Goal: Task Accomplishment & Management: Use online tool/utility

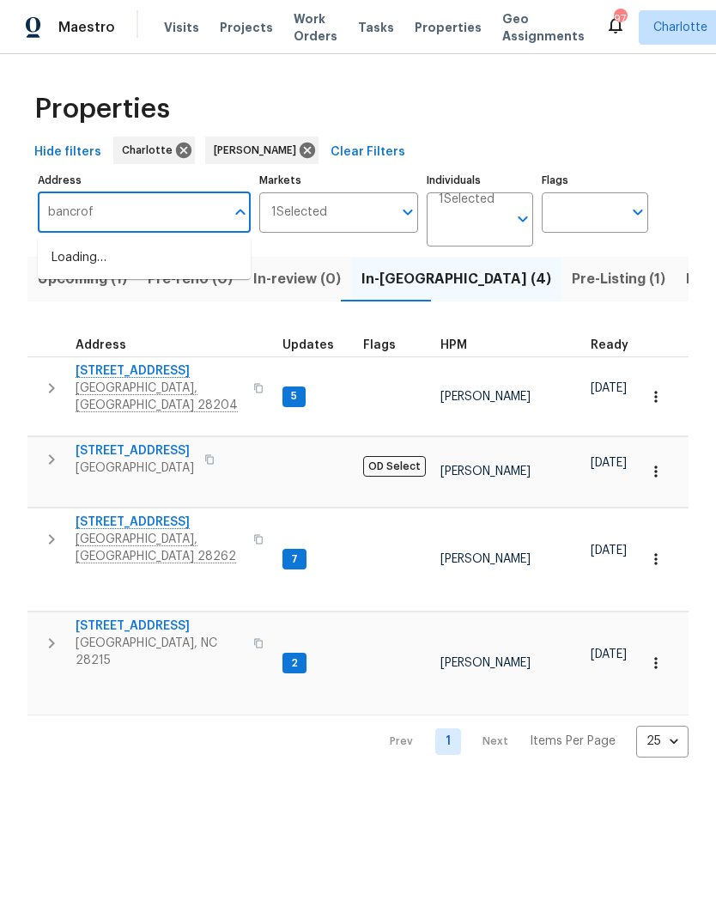
type input "bancroft"
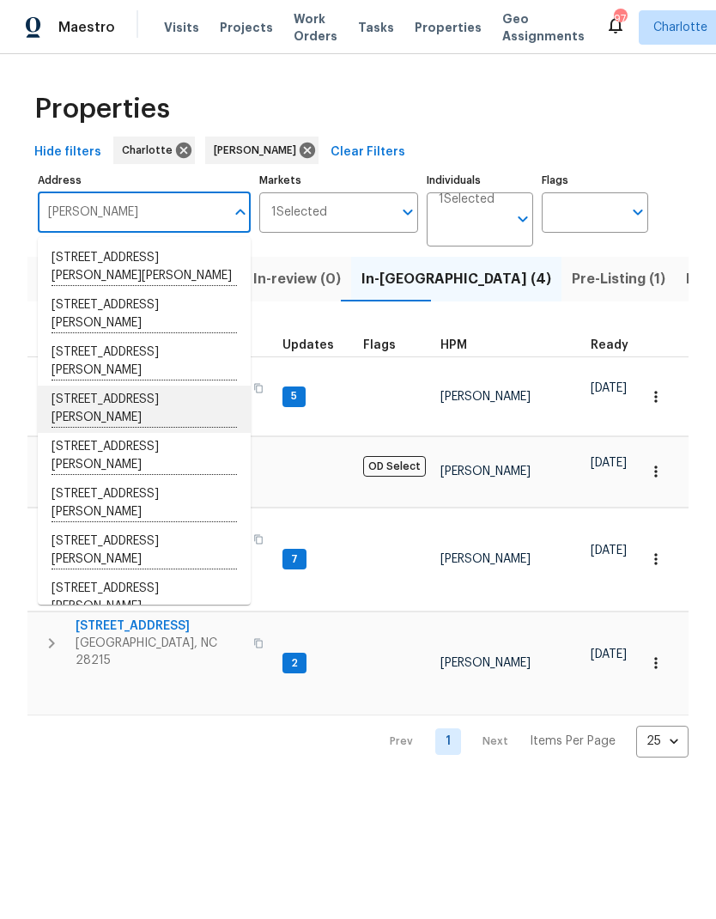
click at [197, 405] on li "2614 Bancroft St Charlotte NC 28206" at bounding box center [144, 409] width 213 height 47
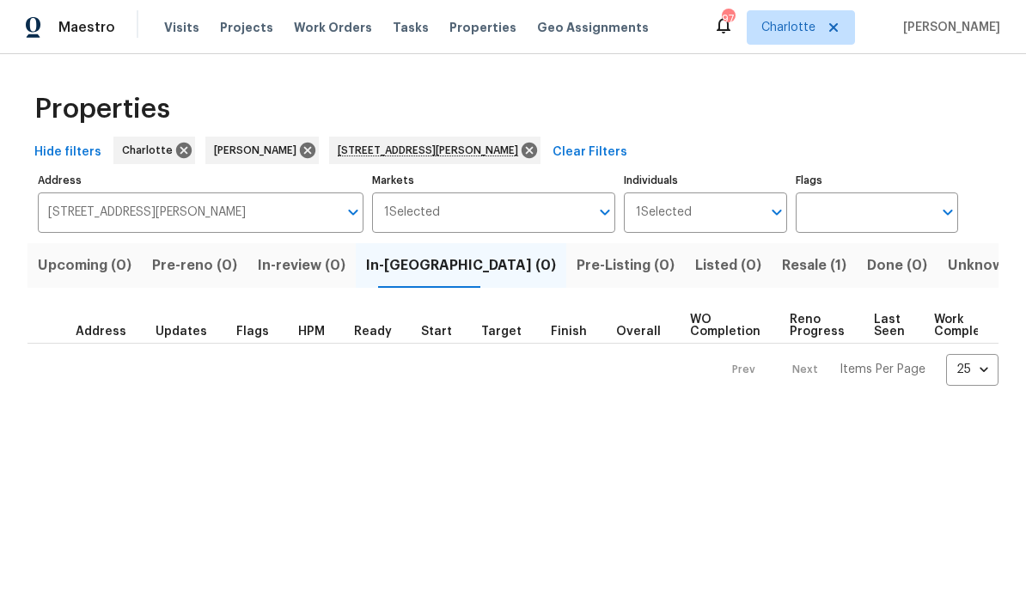
click at [716, 270] on span "Resale (1)" at bounding box center [814, 265] width 64 height 24
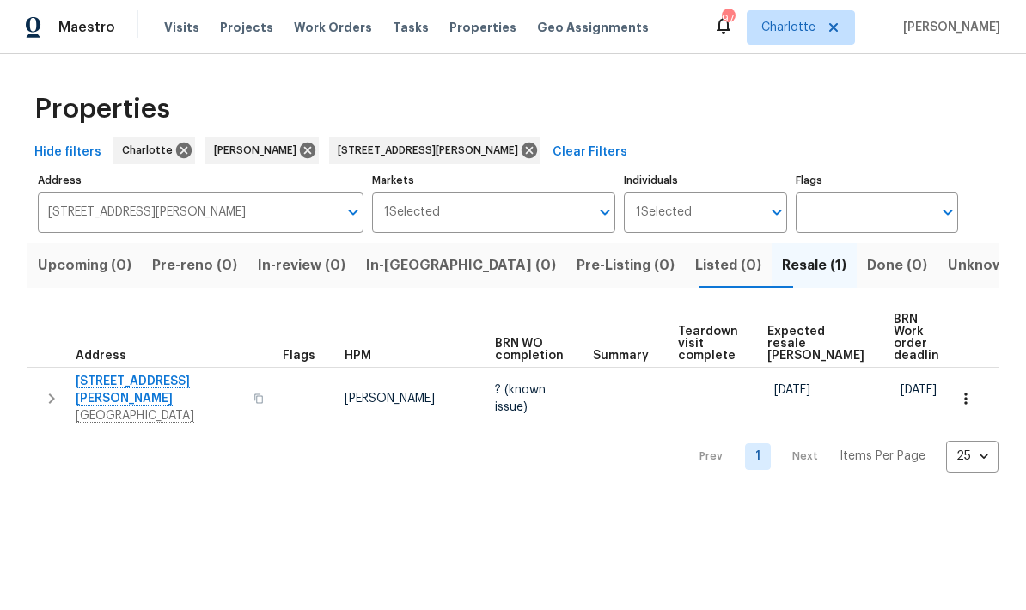
click at [254, 393] on icon "button" at bounding box center [258, 397] width 9 height 9
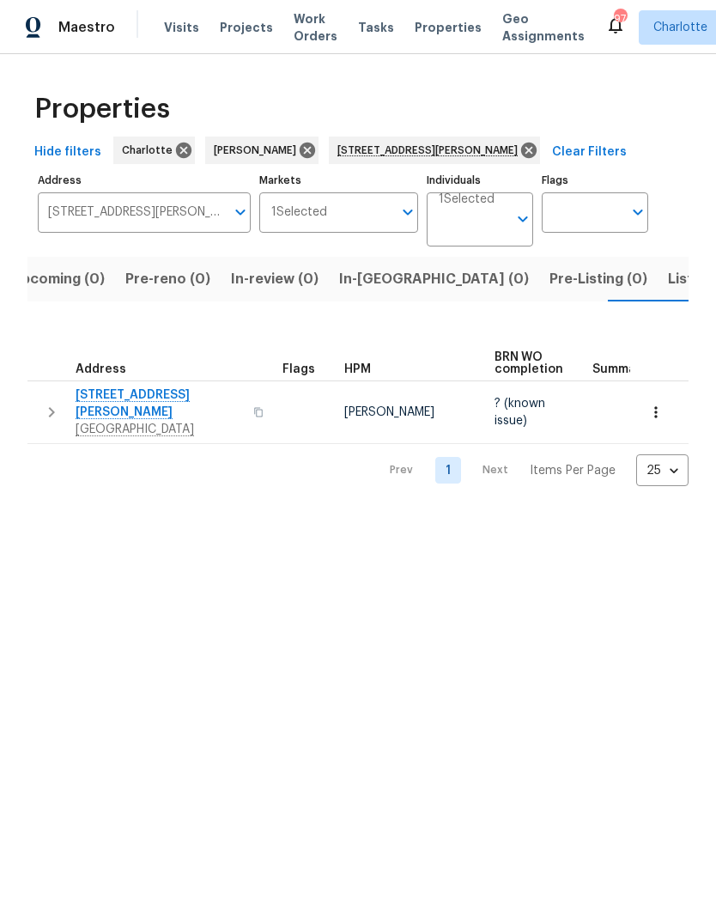
scroll to position [0, 27]
click at [132, 399] on span "2614 Bancroft St" at bounding box center [160, 404] width 168 height 34
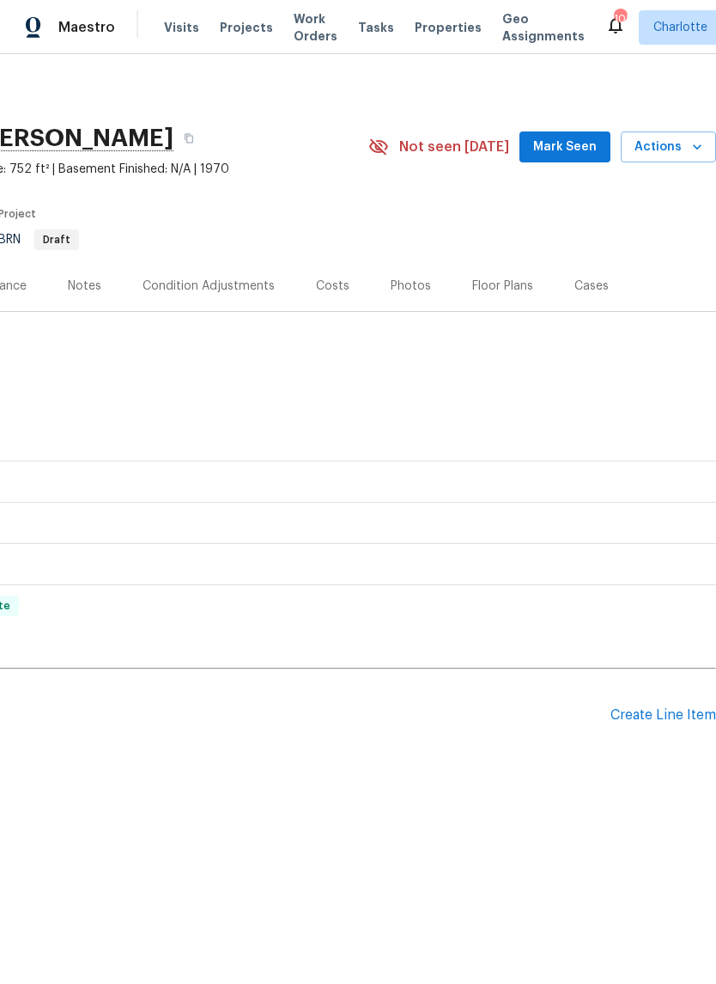
click at [669, 711] on div "Create Line Item" at bounding box center [664, 715] width 106 height 16
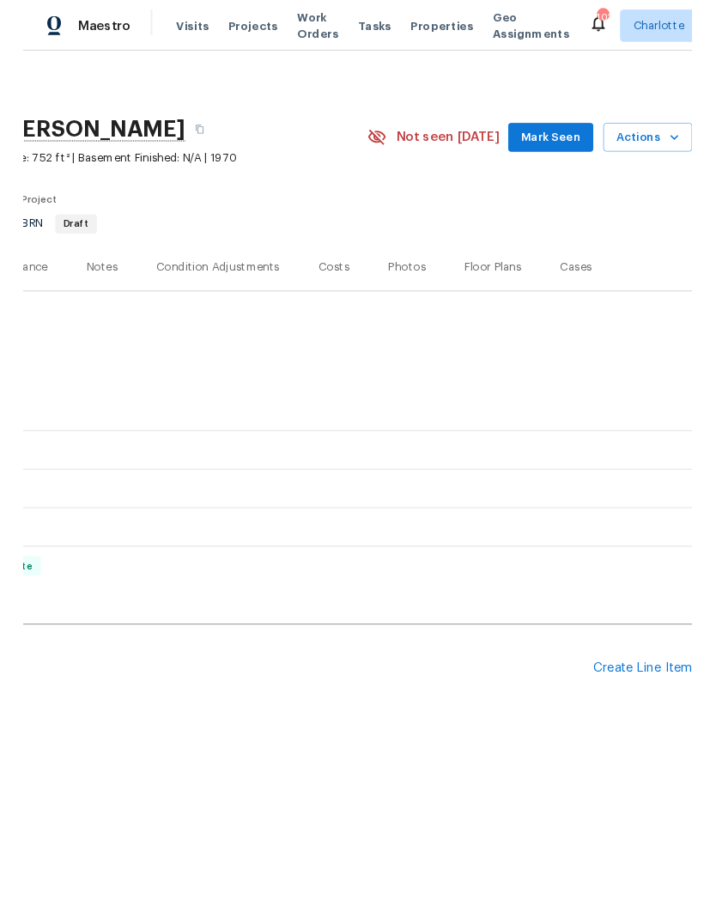
scroll to position [0, 254]
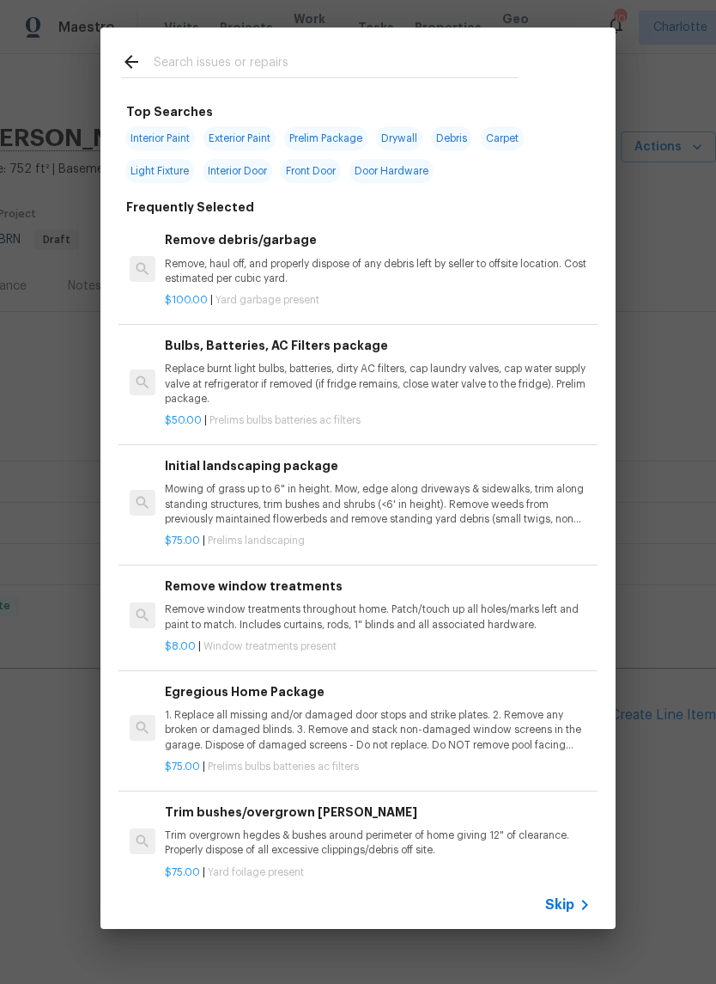
click at [412, 63] on input "text" at bounding box center [336, 65] width 364 height 26
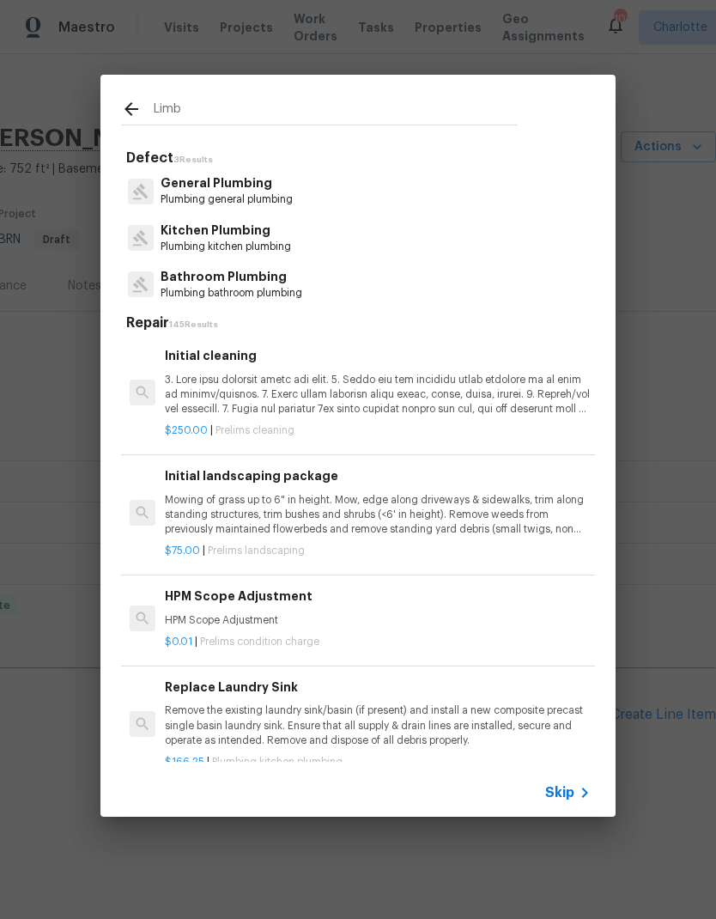
scroll to position [-4, -1]
click at [522, 100] on div "Limb" at bounding box center [320, 109] width 438 height 68
click at [469, 106] on input "Limb" at bounding box center [336, 112] width 364 height 26
type input "L"
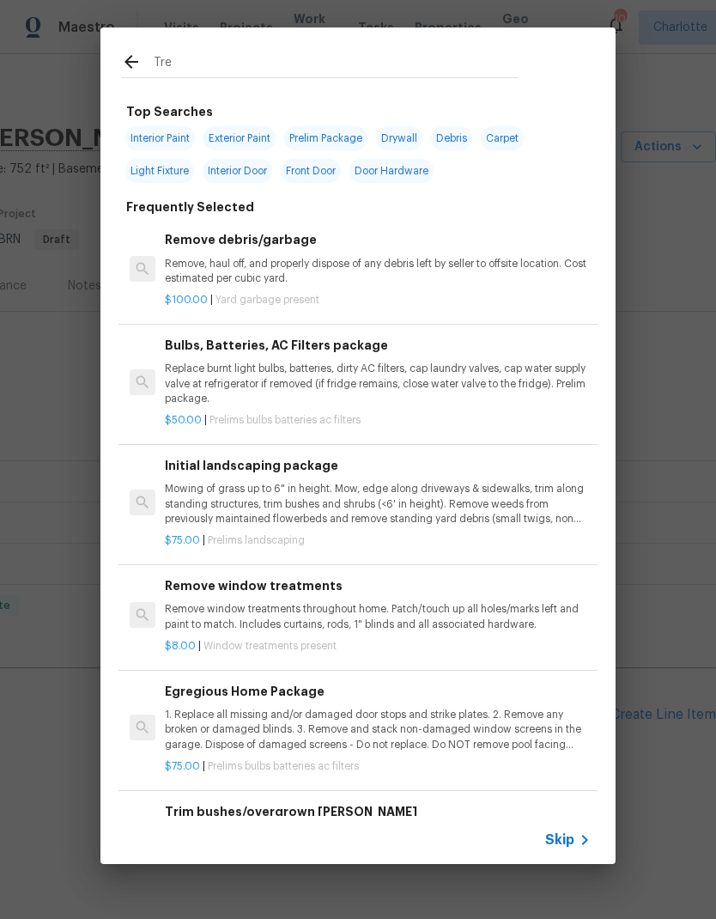
type input "Tree"
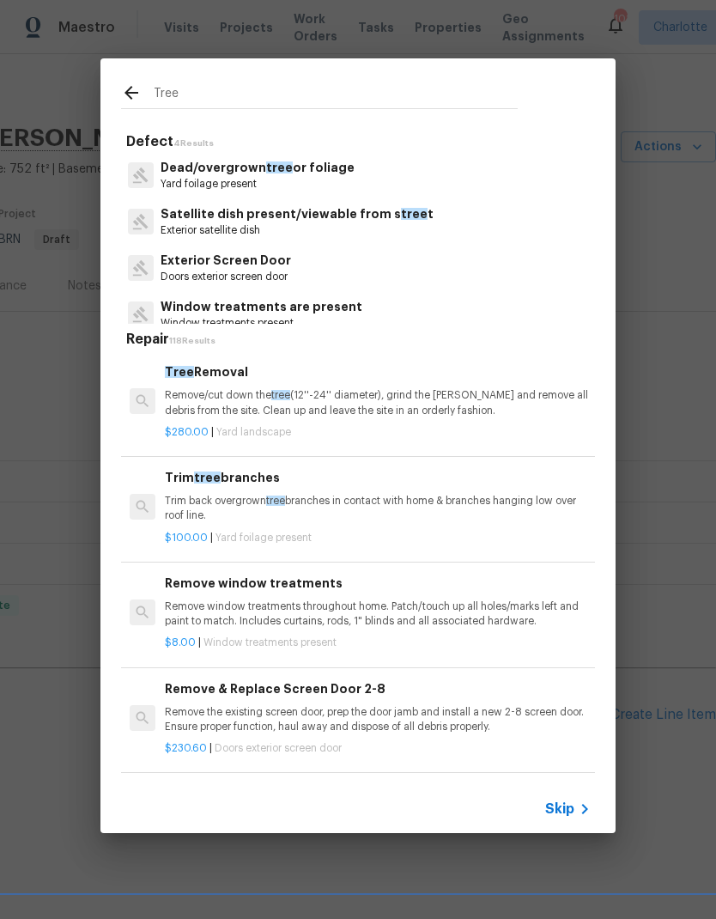
click at [536, 494] on p "Trim back overgrown tree branches in contact with home & branches hanging low o…" at bounding box center [378, 508] width 426 height 29
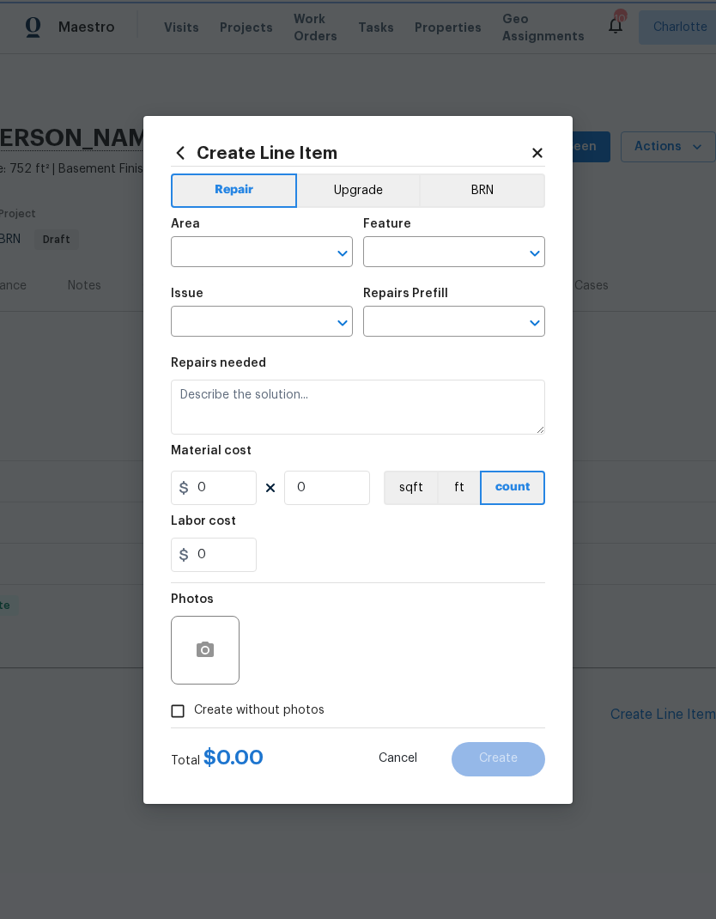
type input "Dead/overgrown tree or foliage"
type input "Trim tree branches $100.00"
type textarea "Trim back overgrown tree branches in contact with home & branches hanging low o…"
type input "100"
type input "1"
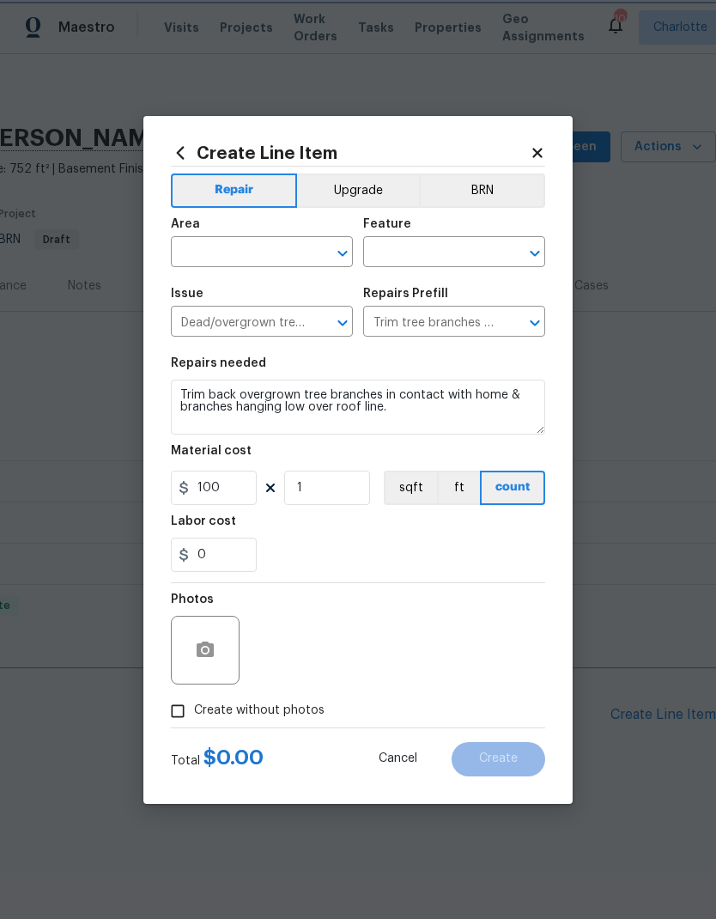
click at [546, 490] on button "count" at bounding box center [512, 488] width 65 height 34
click at [494, 174] on button "BRN" at bounding box center [482, 191] width 126 height 34
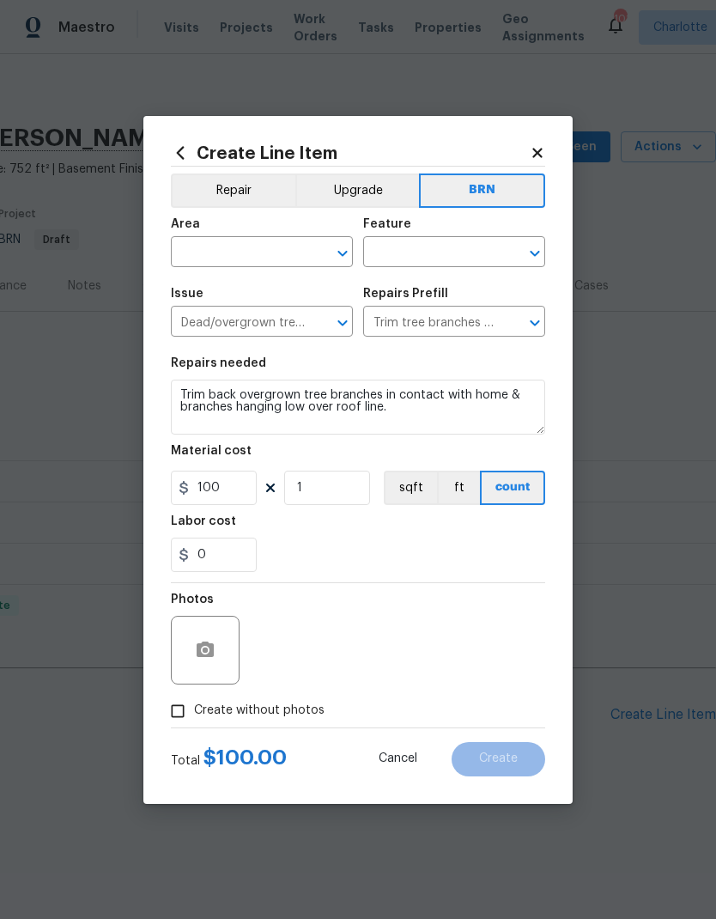
click at [325, 241] on div "​" at bounding box center [262, 254] width 182 height 27
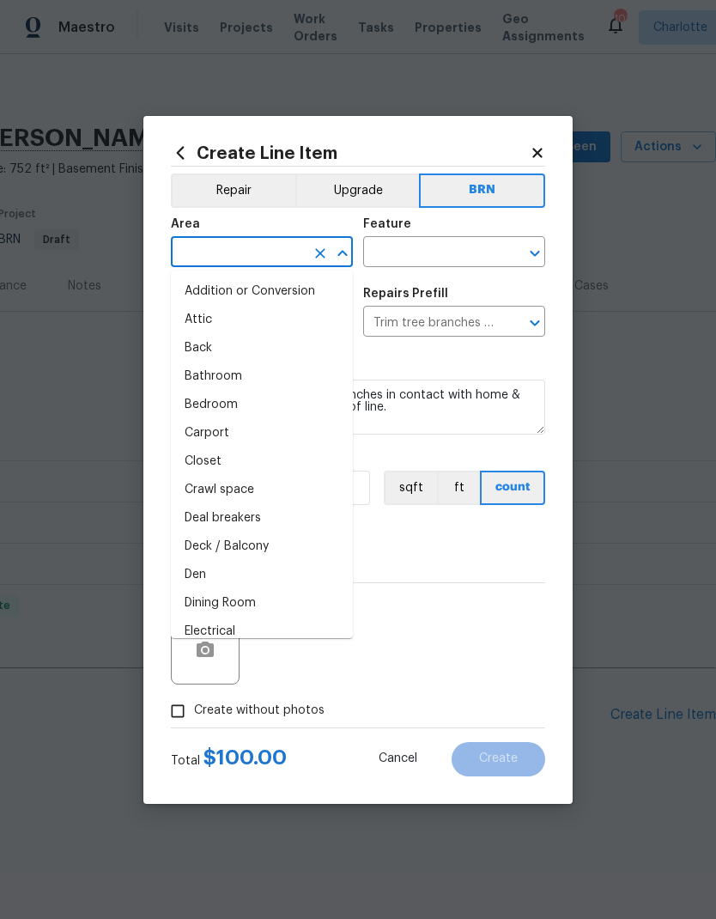
click at [348, 243] on icon "Close" at bounding box center [342, 253] width 21 height 21
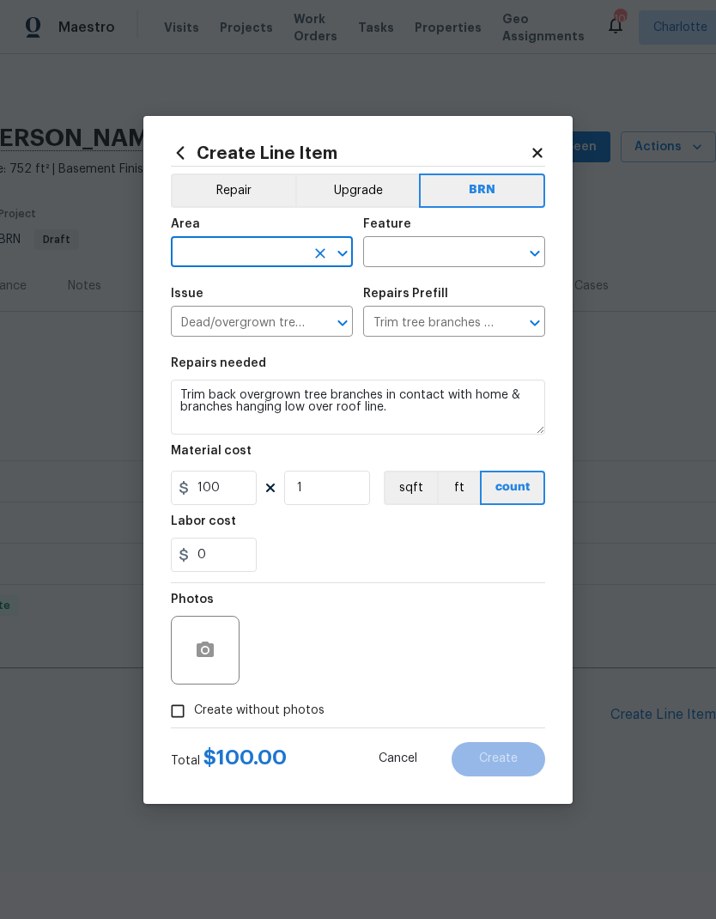
click at [338, 249] on icon "Open" at bounding box center [342, 253] width 21 height 21
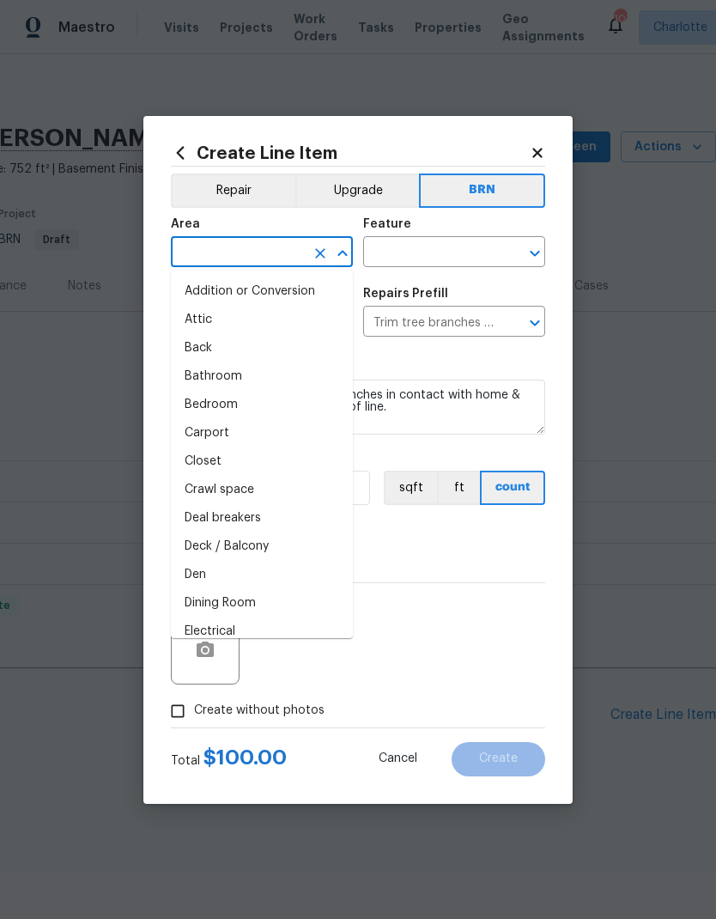
click at [241, 180] on button "Repair" at bounding box center [233, 191] width 125 height 34
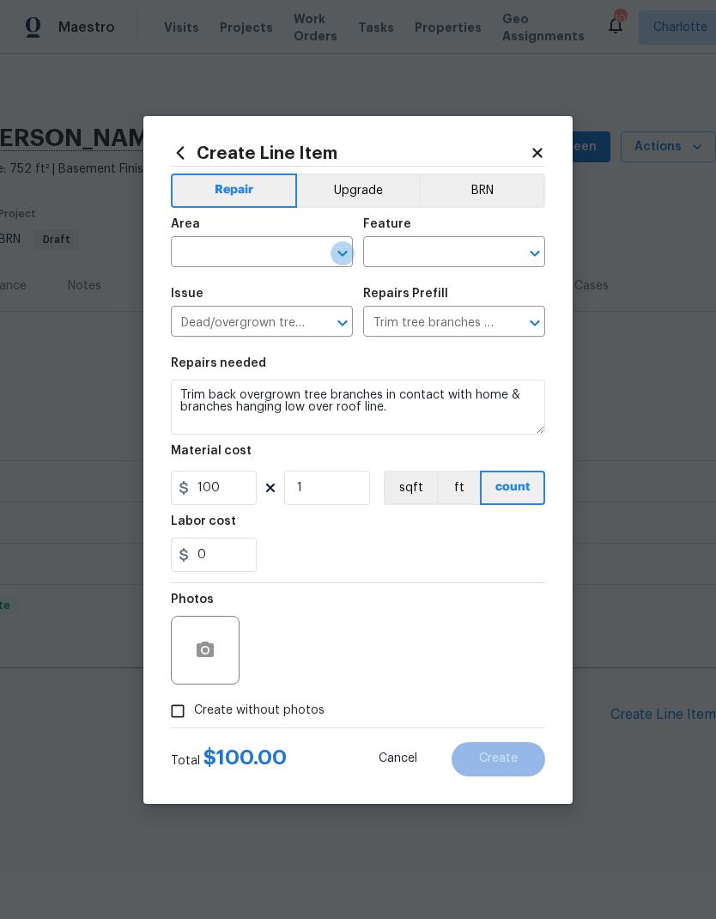
click at [338, 261] on icon "Open" at bounding box center [342, 253] width 21 height 21
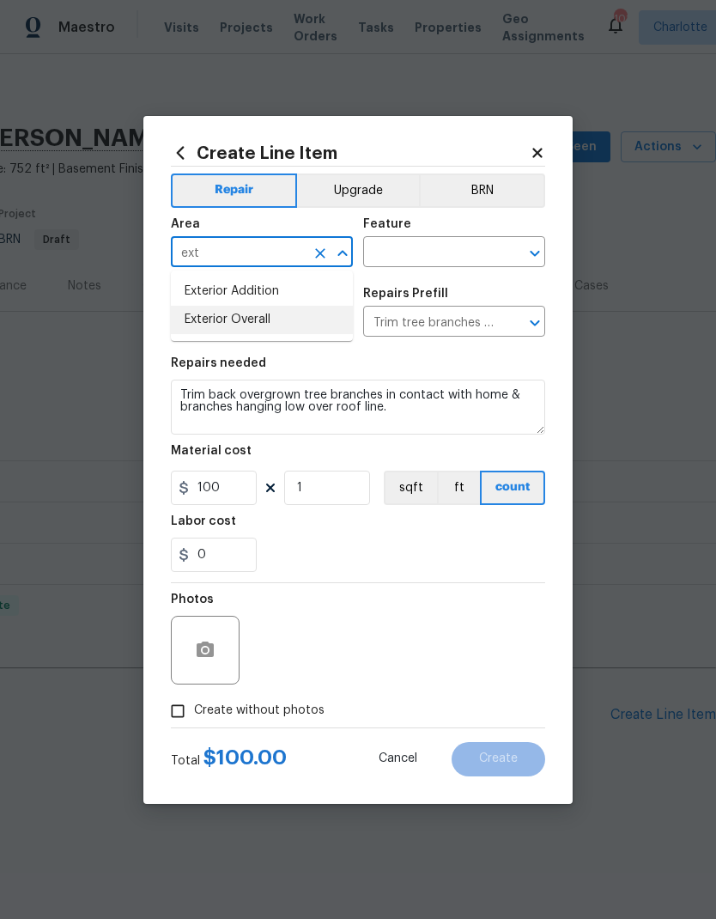
click at [314, 318] on li "Exterior Overall" at bounding box center [262, 320] width 182 height 28
type input "Exterior Overall"
click at [477, 257] on input "text" at bounding box center [430, 254] width 134 height 27
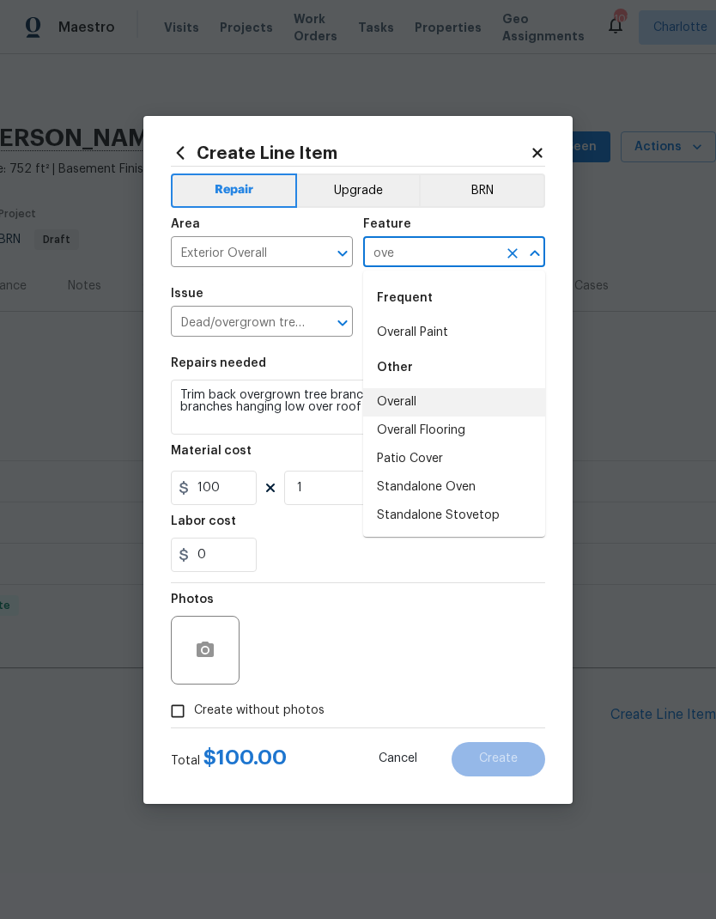
click at [434, 397] on li "Overall" at bounding box center [454, 402] width 182 height 28
type input "Overall"
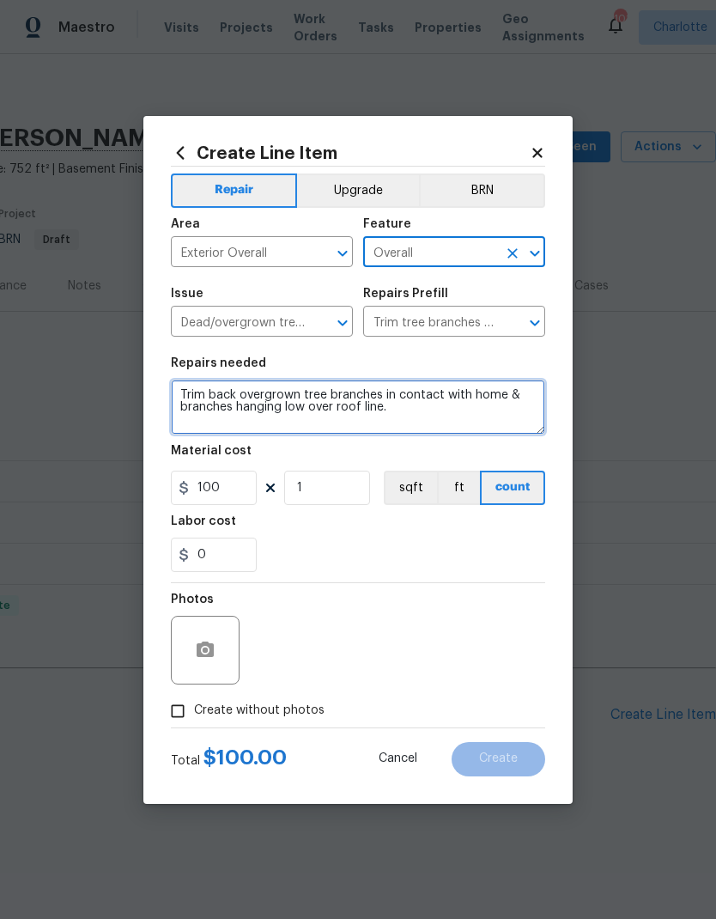
click at [174, 383] on textarea "Trim back overgrown tree branches in contact with home & branches hanging low o…" at bounding box center [358, 407] width 375 height 55
click at [431, 384] on textarea "Trim back overgrown tree branches in contact with home & branches hanging low o…" at bounding box center [358, 407] width 375 height 55
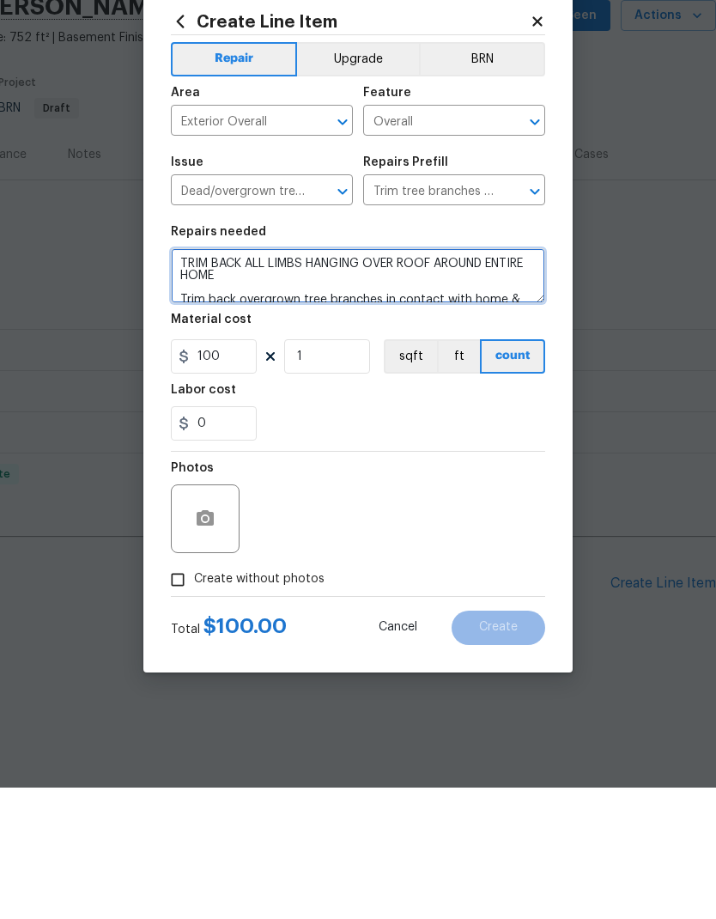
type textarea "TRIM BACK ALL LIMBS HANGING OVER ROOF AROUND ENTIRE HOME Trim back overgrown tr…"
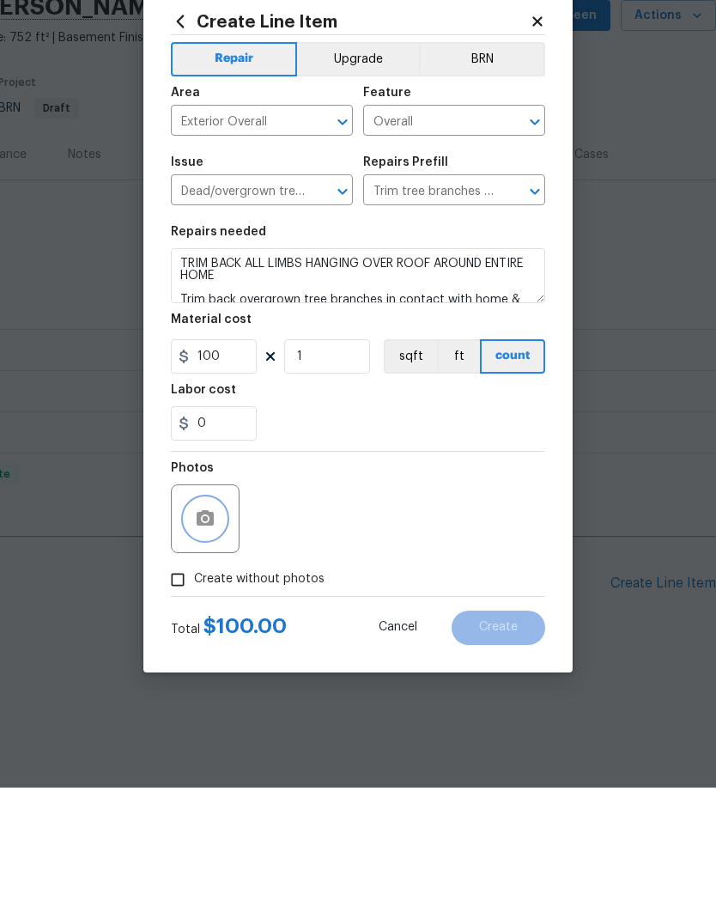
click at [210, 642] on icon "button" at bounding box center [205, 649] width 17 height 15
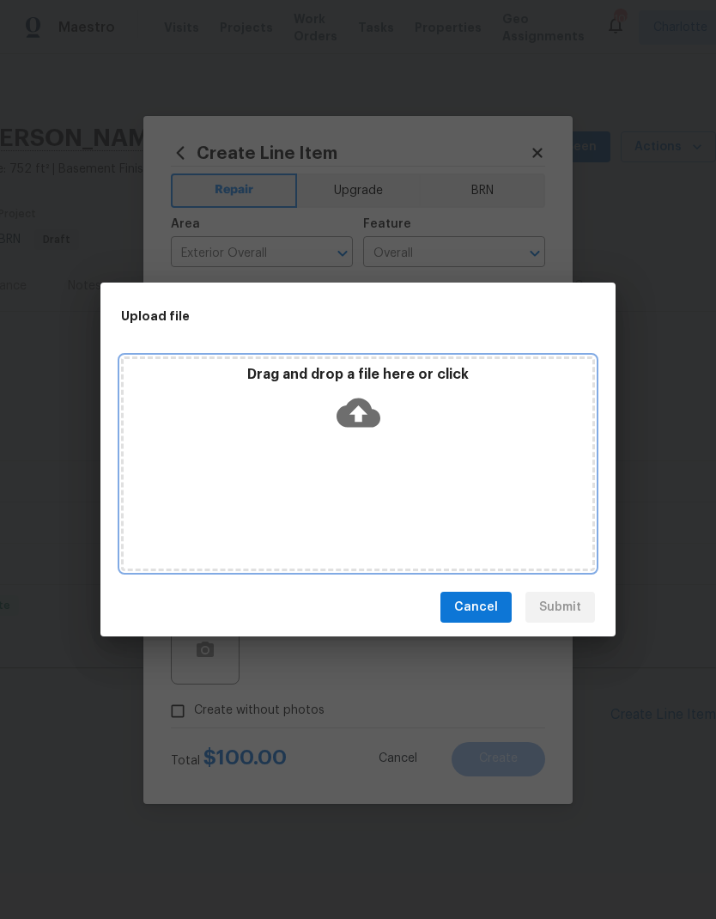
click at [370, 413] on icon at bounding box center [359, 413] width 44 height 29
click at [363, 405] on icon at bounding box center [359, 413] width 44 height 29
